Goal: Complete application form

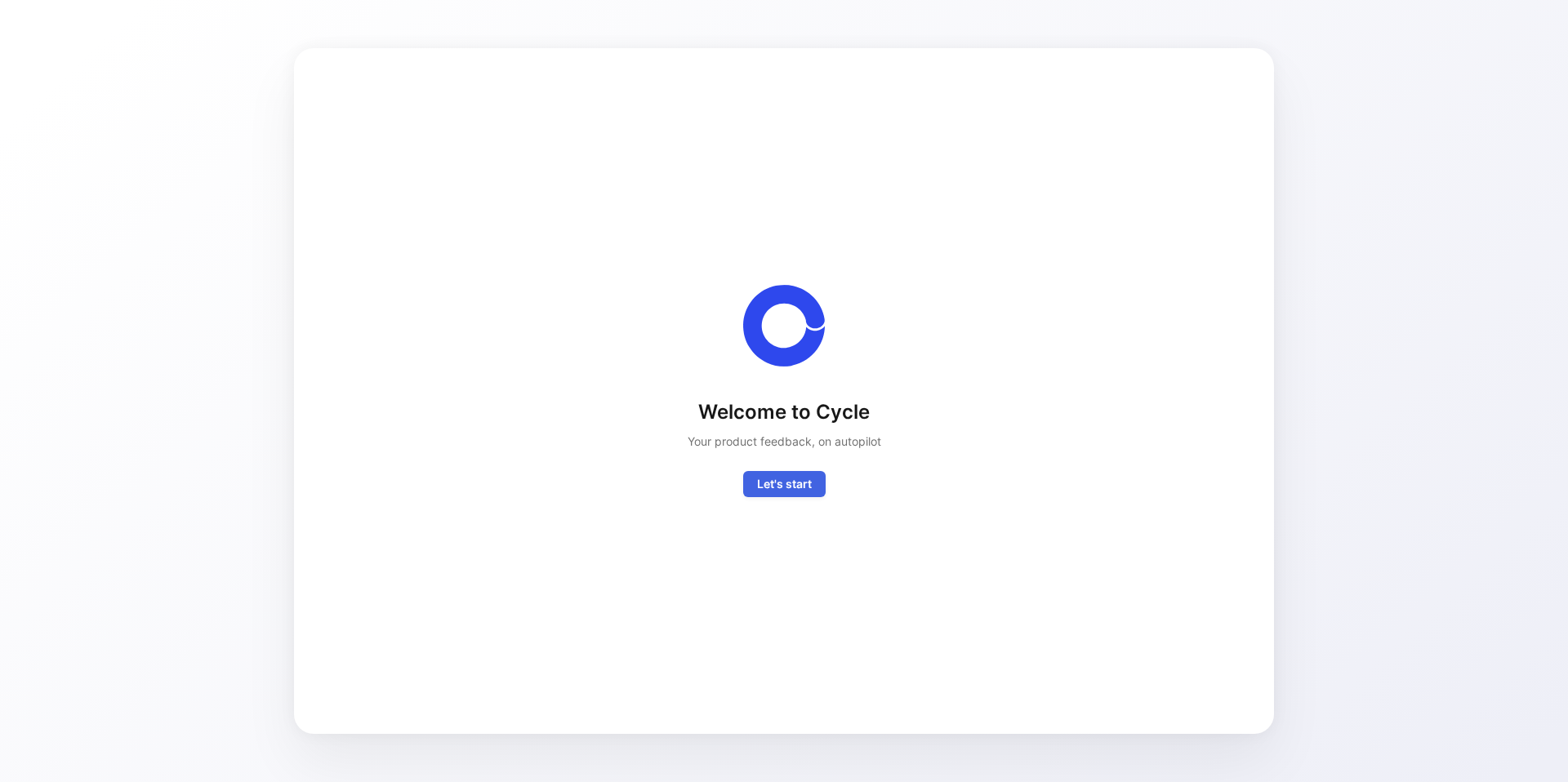
click at [806, 493] on button "Let's start" at bounding box center [784, 483] width 82 height 26
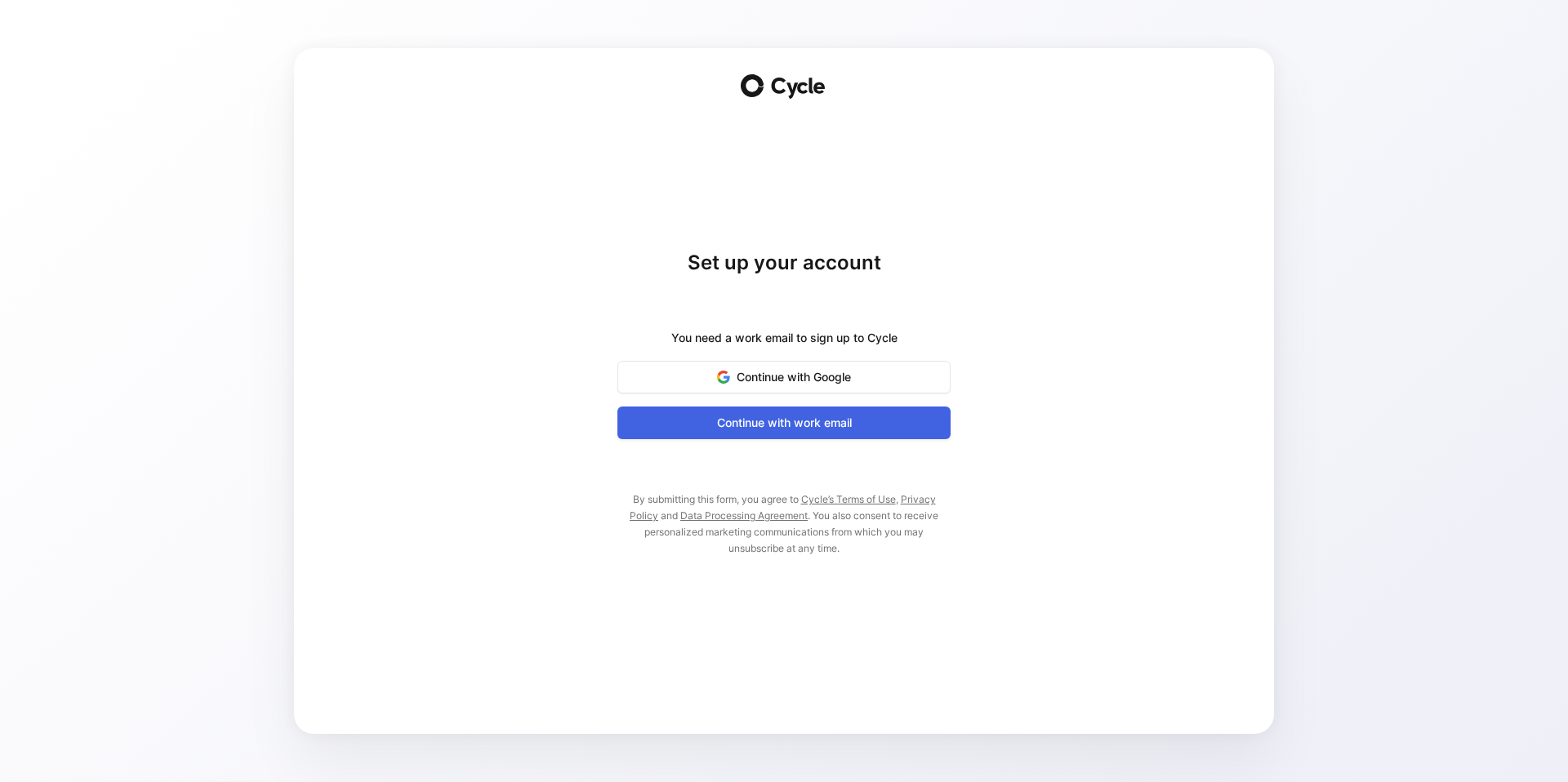
click at [777, 427] on span "Continue with work email" at bounding box center [784, 423] width 292 height 20
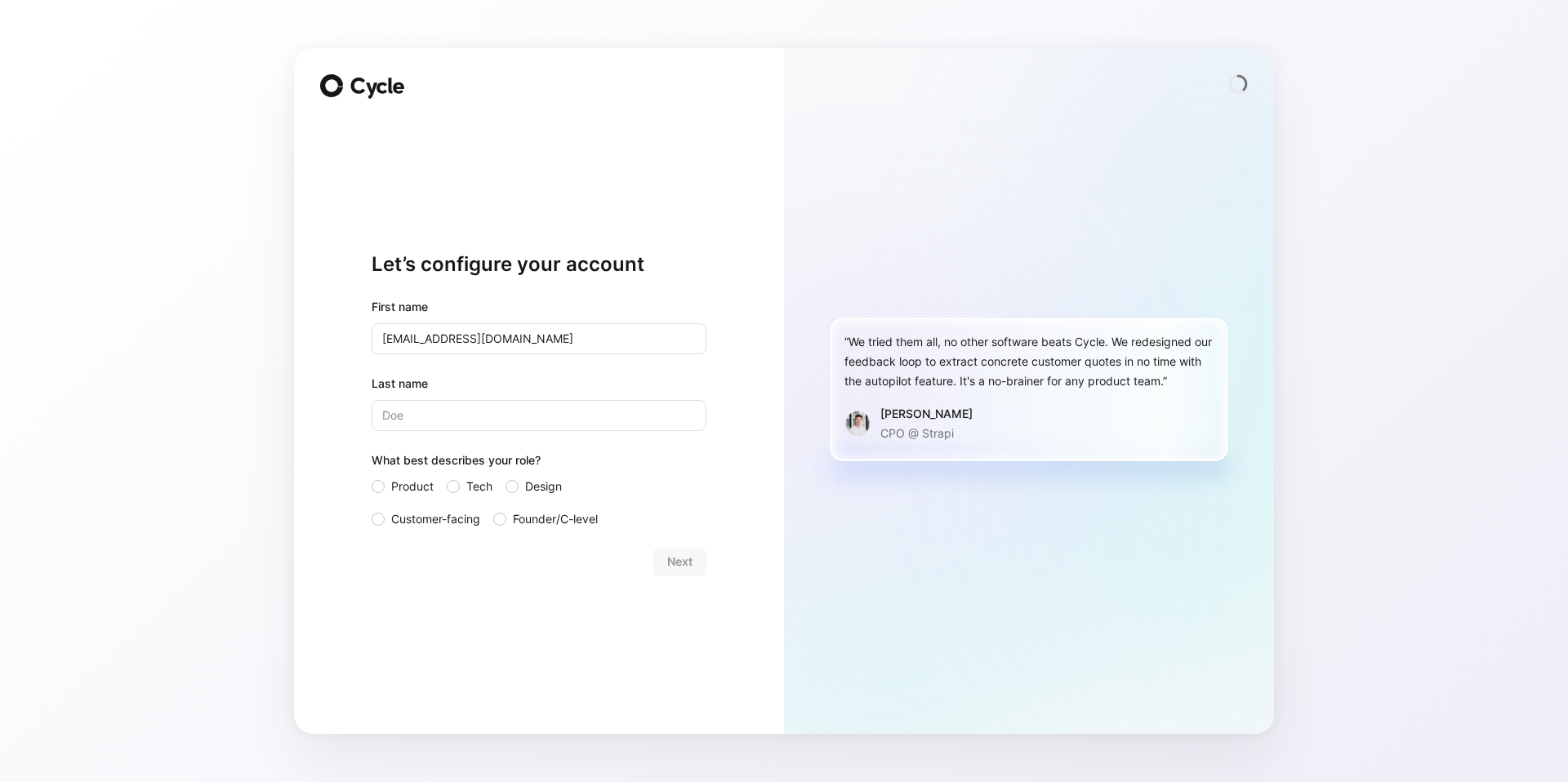
click at [122, 370] on div "Let’s configure your account First name [EMAIL_ADDRESS][PERSON_NAME][DOMAIN_NAM…" at bounding box center [784, 391] width 1568 height 782
drag, startPoint x: 521, startPoint y: 345, endPoint x: 339, endPoint y: 335, distance: 182.3
click at [339, 335] on div "Let’s configure your account First name [EMAIL_ADDRESS][PERSON_NAME][DOMAIN_NAM…" at bounding box center [539, 391] width 490 height 686
type input "[PERSON_NAME]"
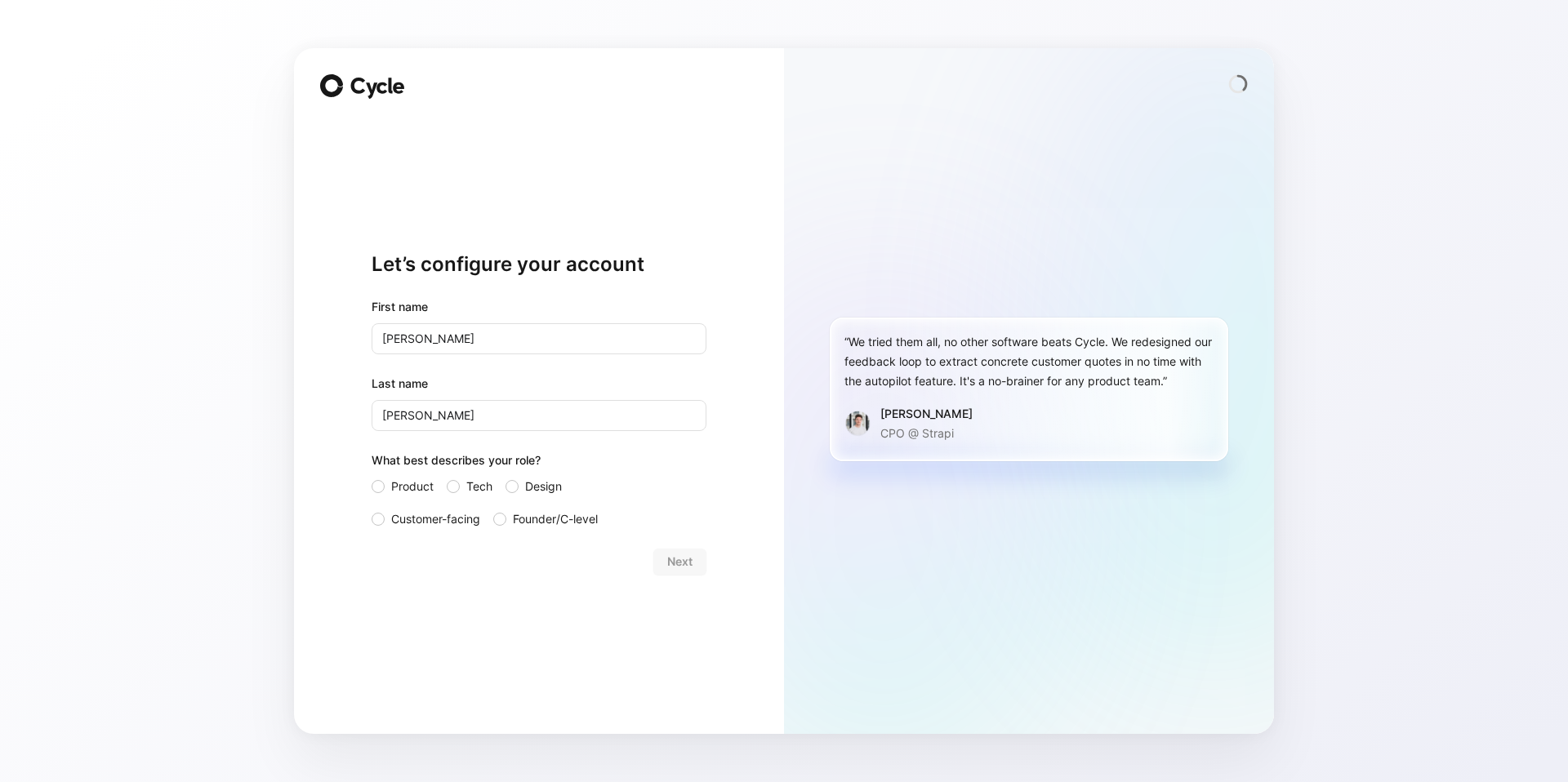
click at [89, 338] on div "Let’s configure your account First name [PERSON_NAME] Last name [PERSON_NAME] W…" at bounding box center [784, 391] width 1568 height 782
click at [382, 518] on div at bounding box center [378, 520] width 13 height 13
click at [371, 510] on input "Customer-facing" at bounding box center [371, 510] width 0 height 0
click at [674, 565] on span "Next" at bounding box center [680, 562] width 25 height 20
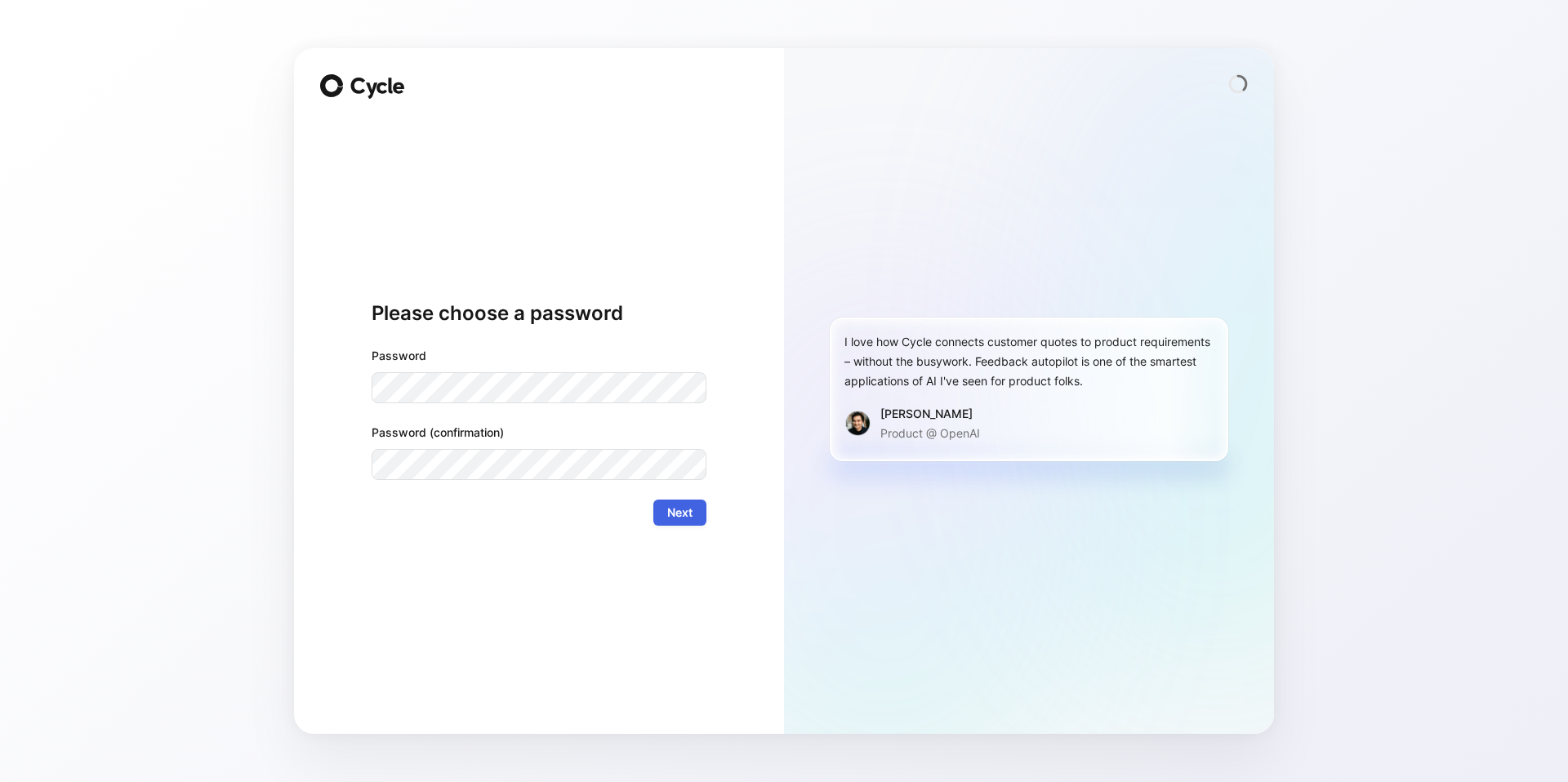
click at [671, 521] on span "Next" at bounding box center [680, 513] width 25 height 20
click at [670, 506] on span "Next" at bounding box center [680, 513] width 25 height 20
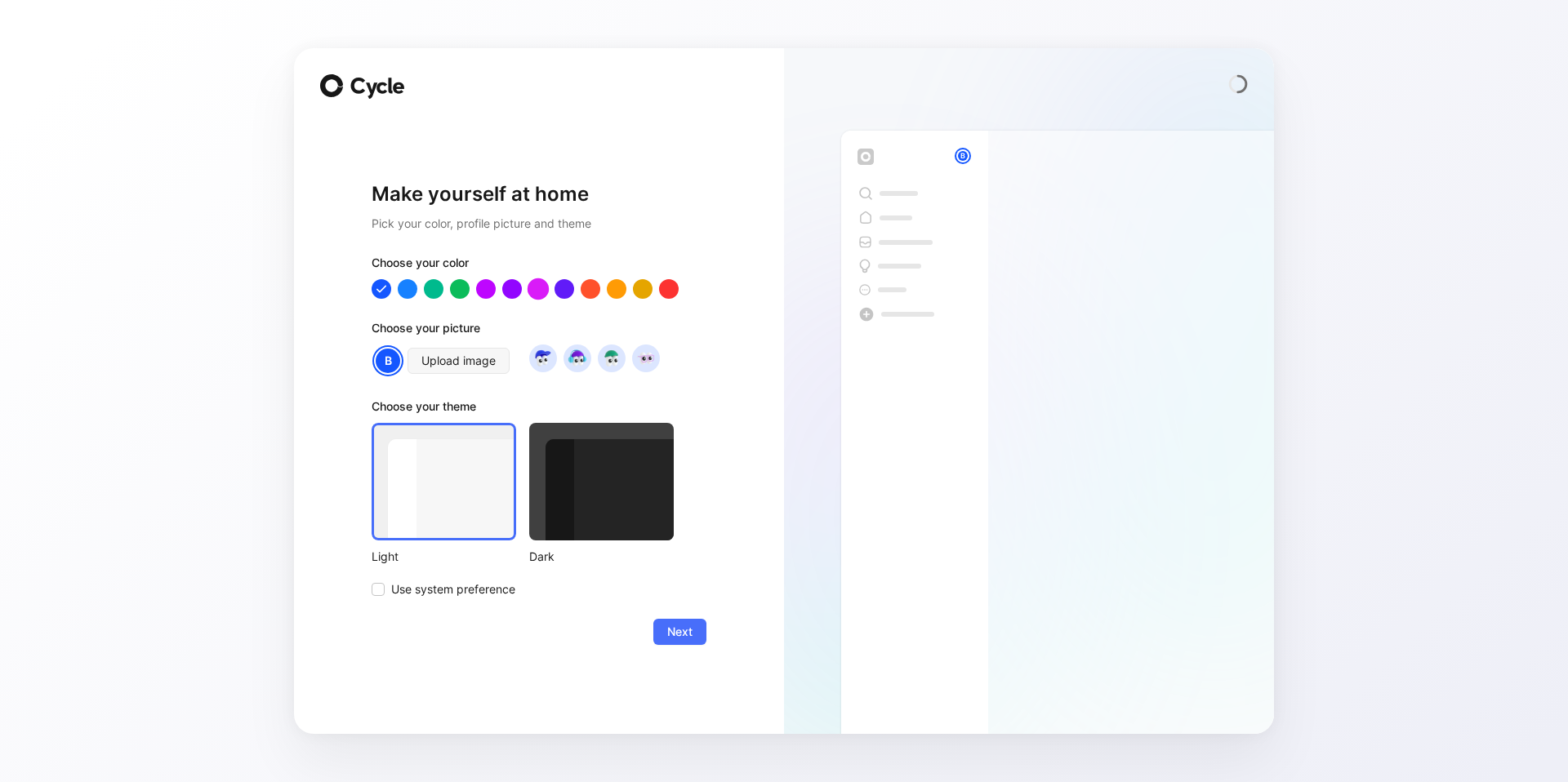
click at [536, 292] on div at bounding box center [538, 289] width 22 height 22
click at [406, 288] on div at bounding box center [408, 289] width 22 height 22
click at [680, 289] on div at bounding box center [538, 289] width 335 height 20
click at [673, 289] on div at bounding box center [669, 289] width 22 height 22
click at [540, 291] on div at bounding box center [538, 289] width 22 height 22
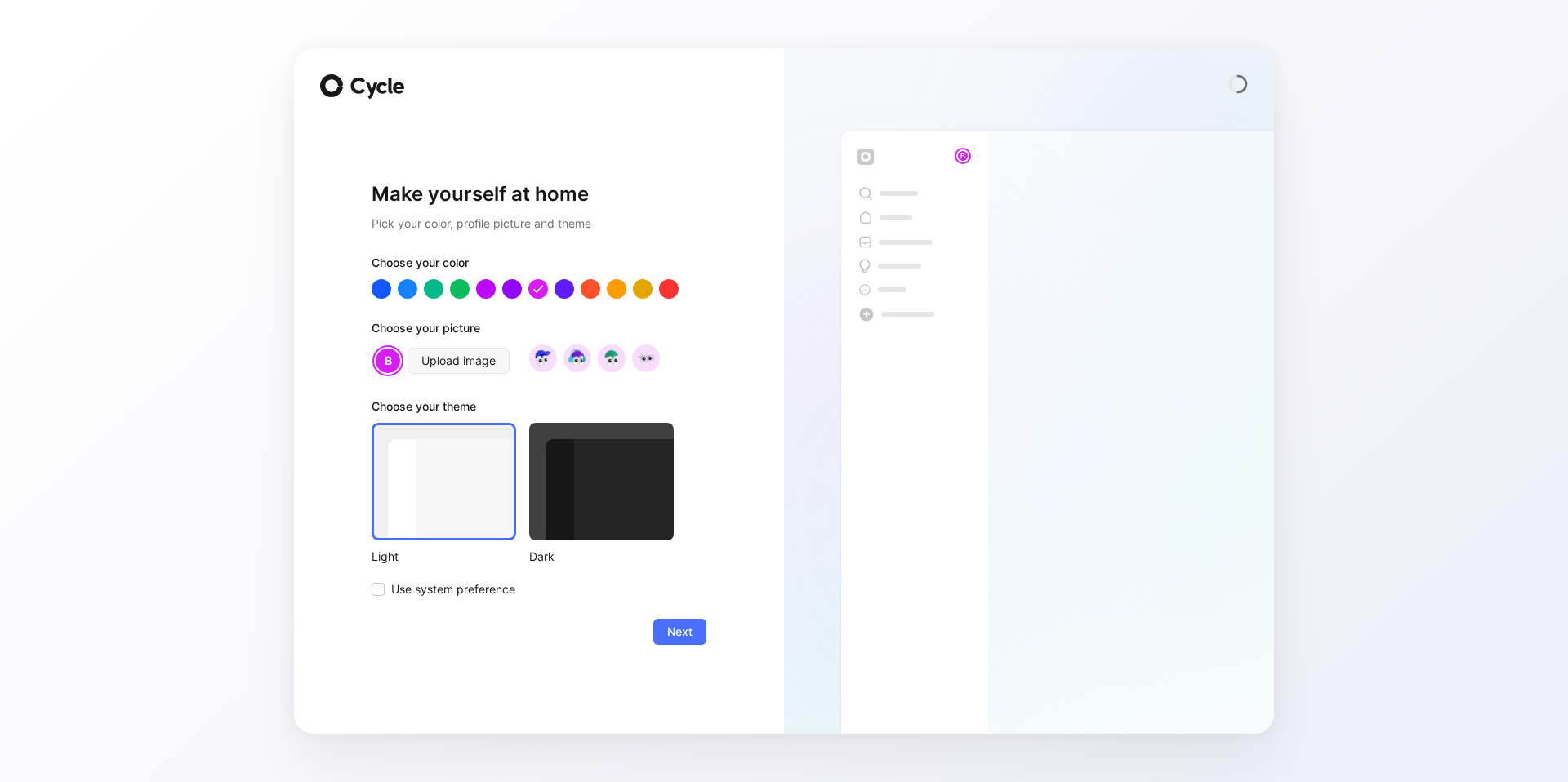
click at [571, 451] on div at bounding box center [601, 481] width 145 height 118
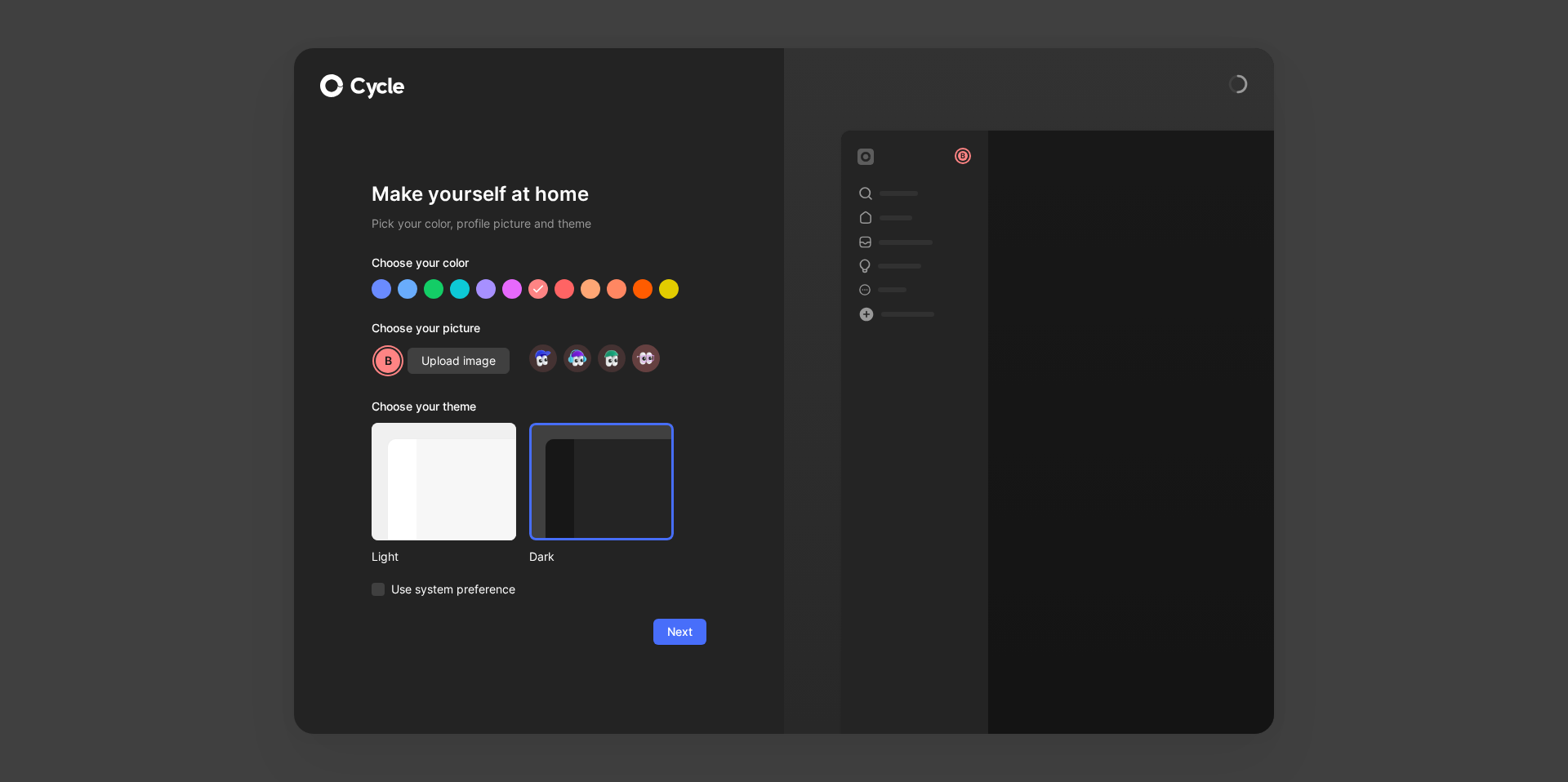
click at [648, 360] on img at bounding box center [645, 358] width 22 height 22
click at [696, 642] on button "Next" at bounding box center [680, 631] width 53 height 26
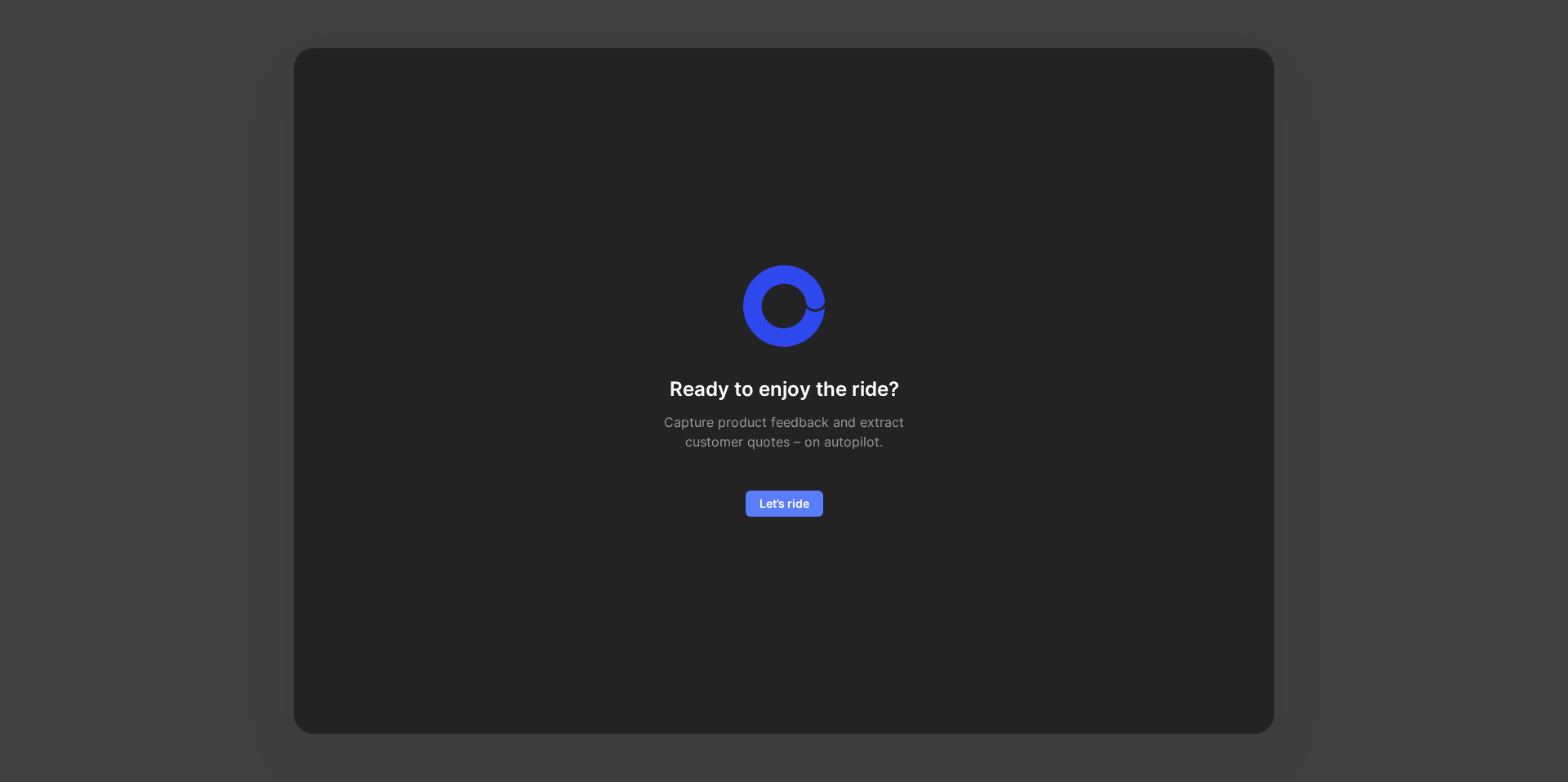
click at [791, 506] on span "Let’s ride" at bounding box center [785, 504] width 50 height 20
